Goal: Check status: Check status

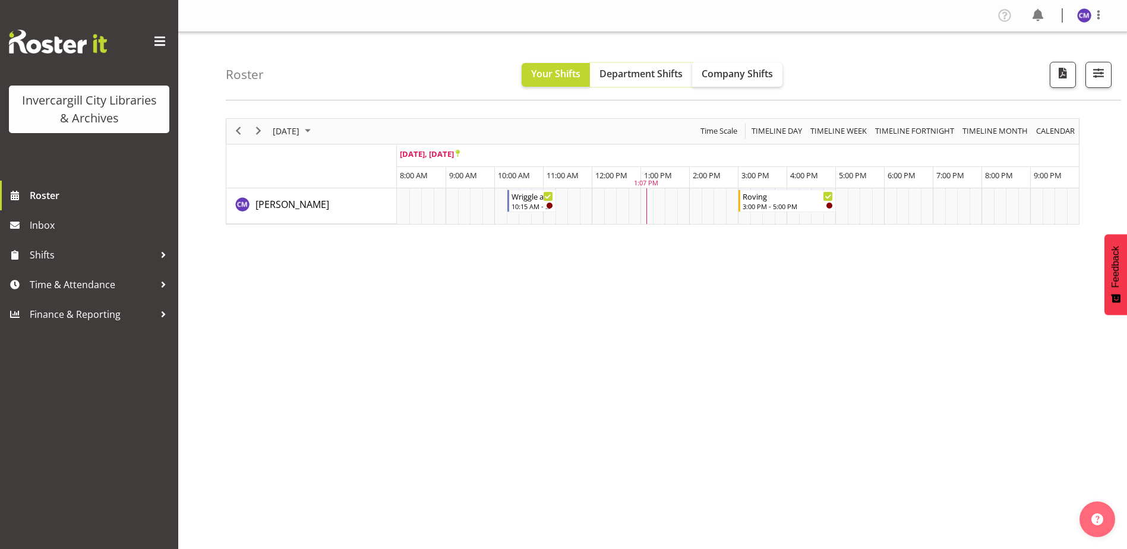
click at [658, 80] on span "Department Shifts" at bounding box center [640, 73] width 83 height 13
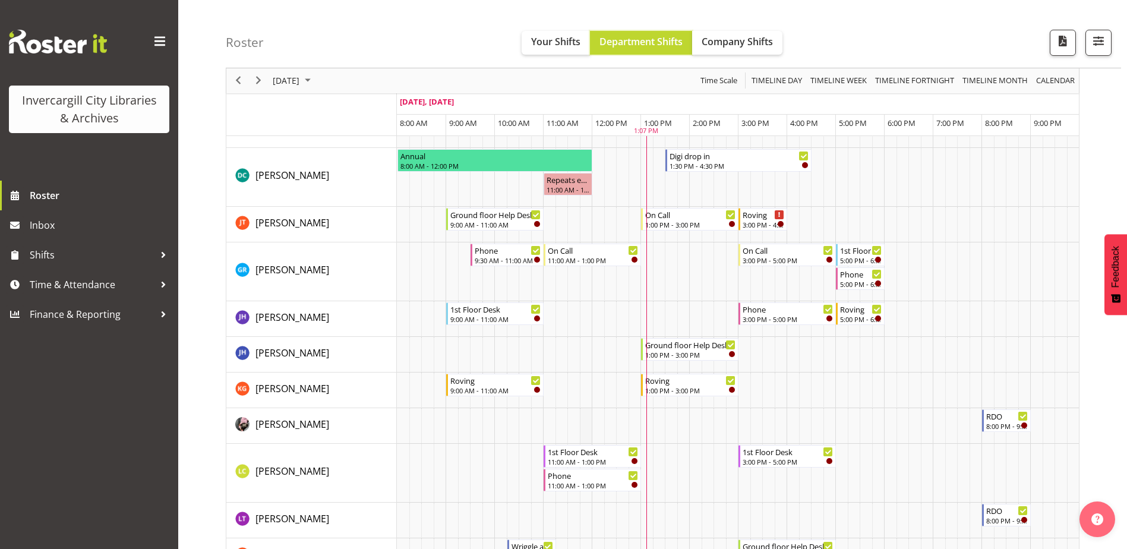
scroll to position [238, 0]
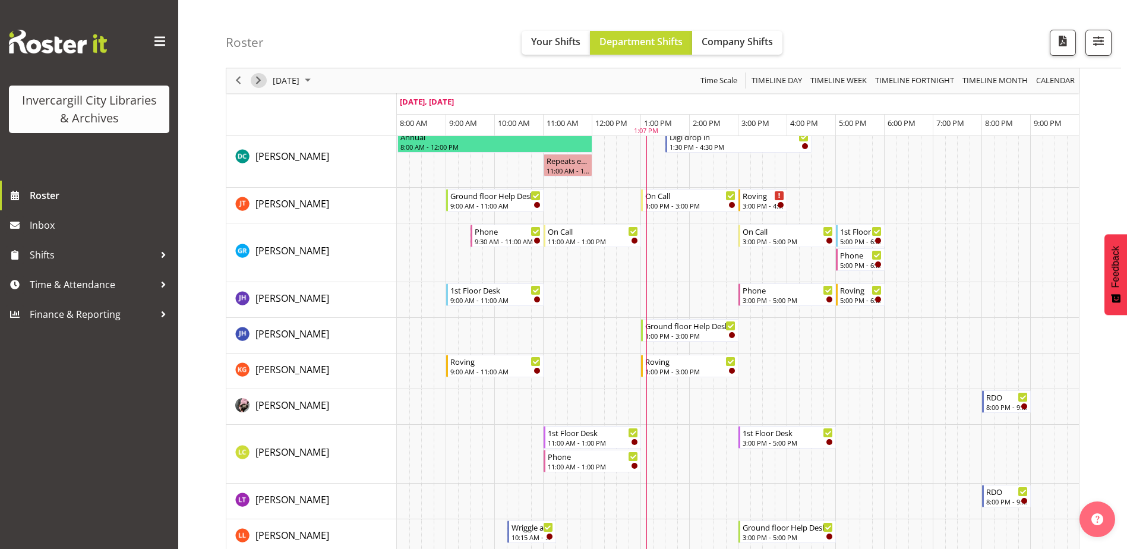
click at [255, 85] on span "Next" at bounding box center [258, 81] width 14 height 15
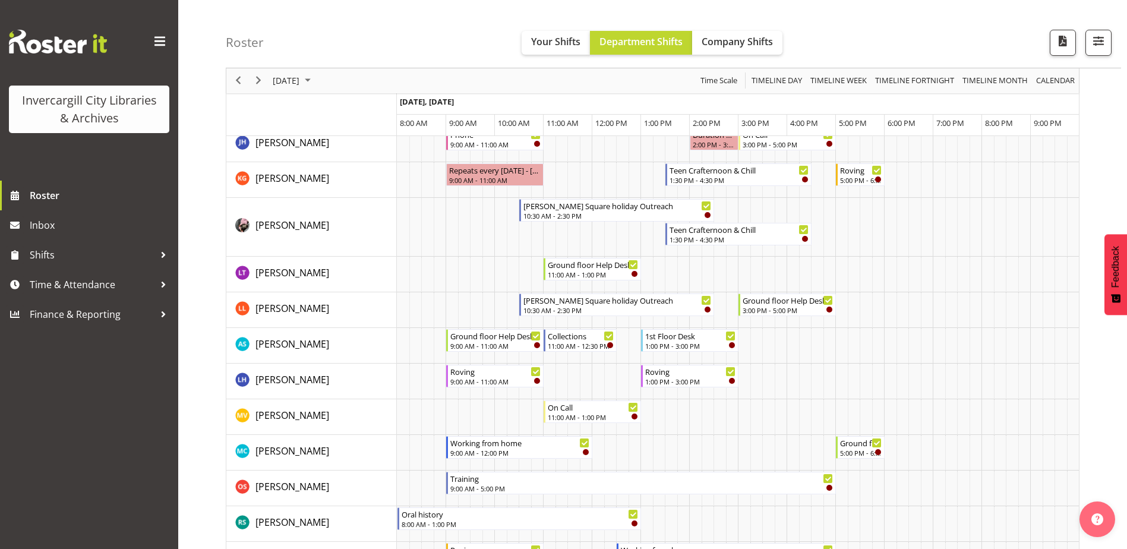
scroll to position [416, 0]
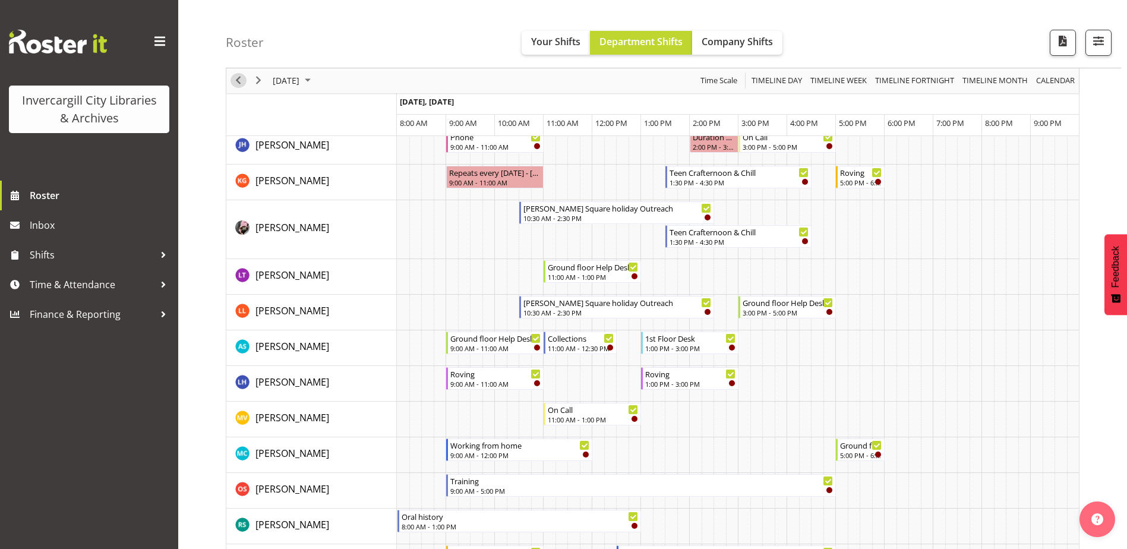
click at [241, 87] on span "Previous" at bounding box center [238, 81] width 14 height 15
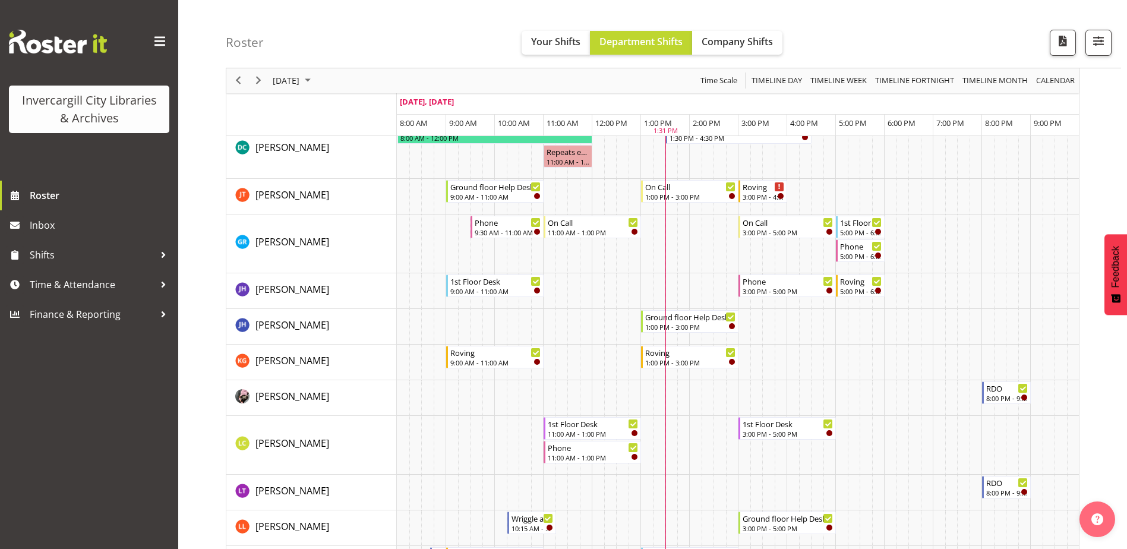
scroll to position [71, 0]
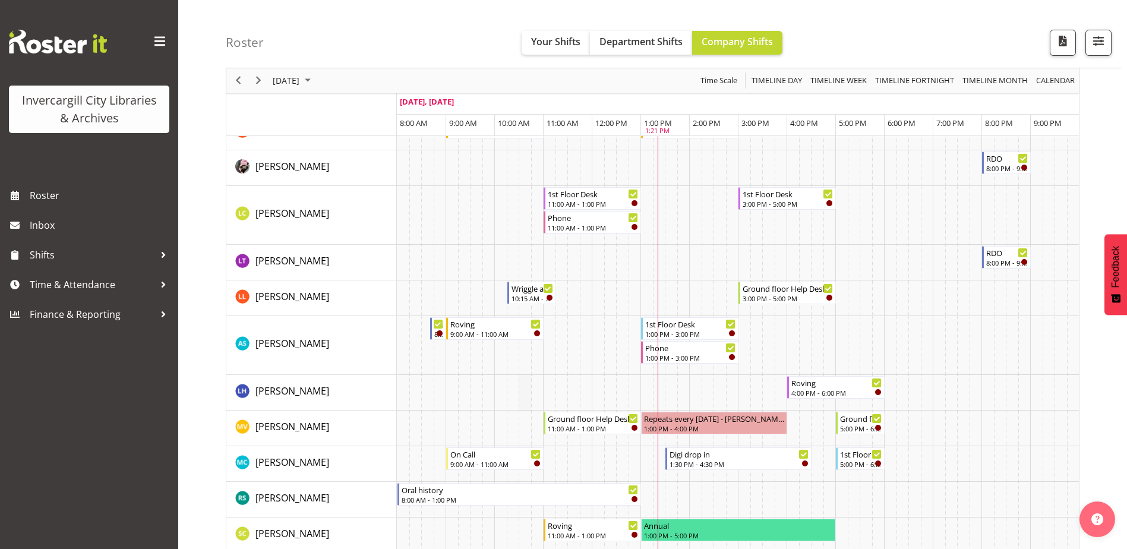
scroll to position [475, 0]
click at [1056, 45] on span "button" at bounding box center [1062, 40] width 15 height 15
click at [254, 83] on span "Next" at bounding box center [258, 81] width 14 height 15
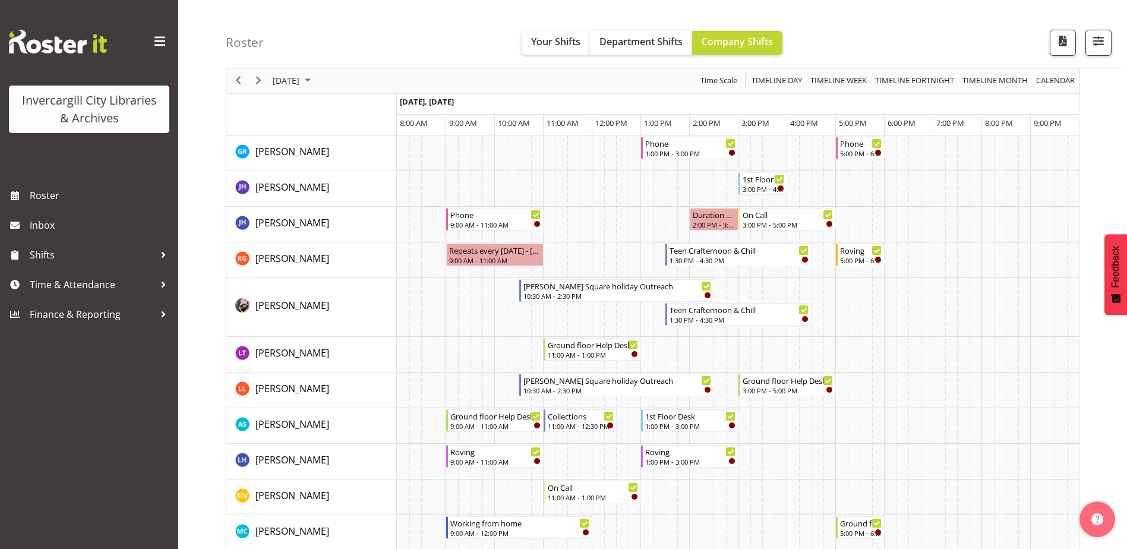
scroll to position [356, 0]
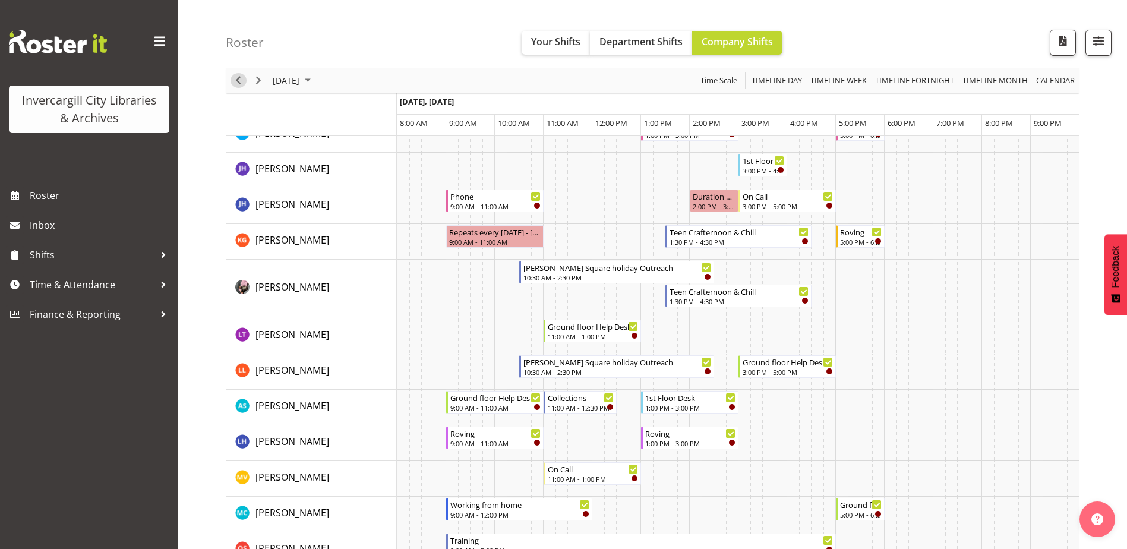
click at [235, 80] on span "Previous" at bounding box center [238, 81] width 14 height 15
